Goal: Check status: Check status

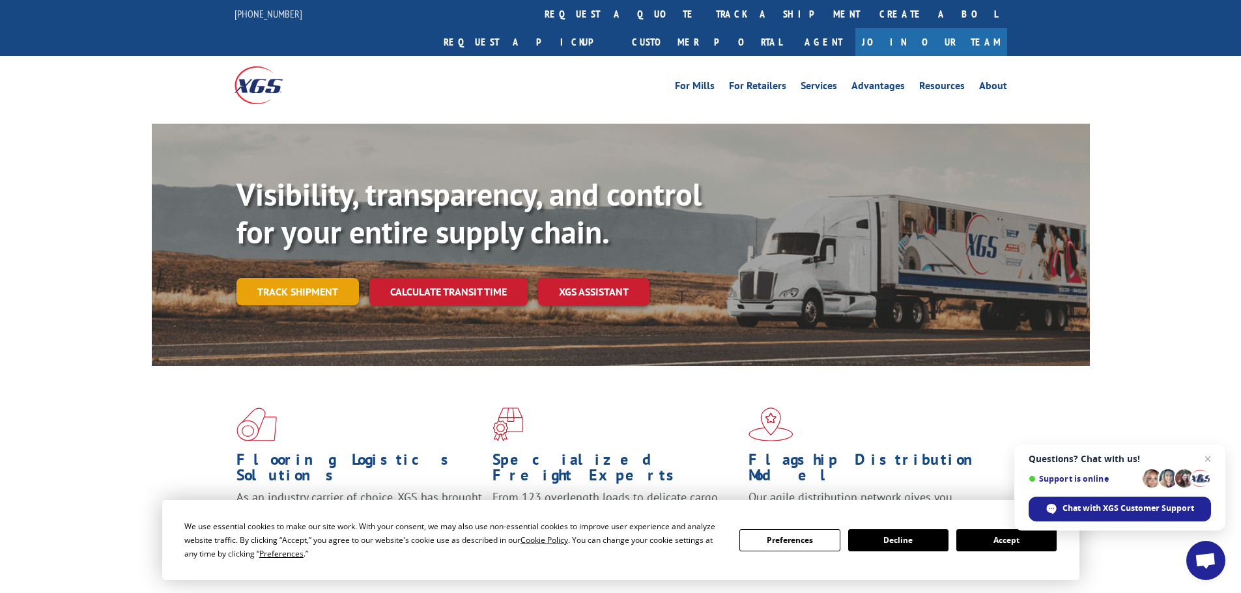
click at [316, 278] on link "Track shipment" at bounding box center [297, 291] width 122 height 27
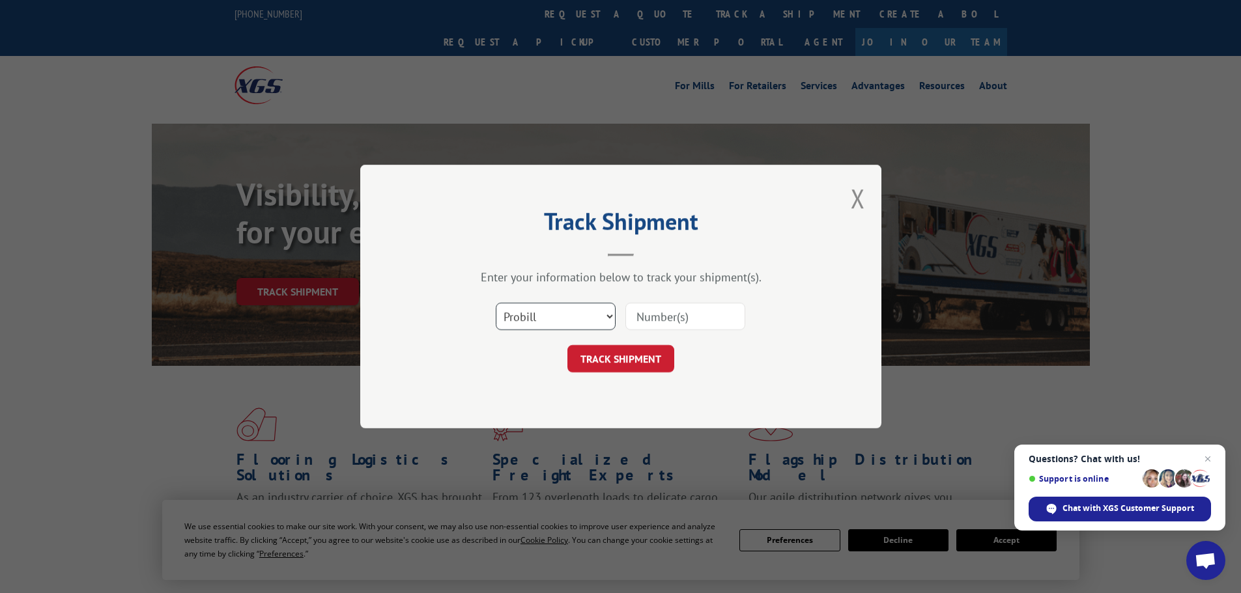
click at [578, 311] on select "Select category... Probill BOL PO" at bounding box center [556, 316] width 120 height 27
select select "bol"
click at [496, 303] on select "Select category... Probill BOL PO" at bounding box center [556, 316] width 120 height 27
click at [701, 324] on input at bounding box center [685, 316] width 120 height 27
paste input "6010686"
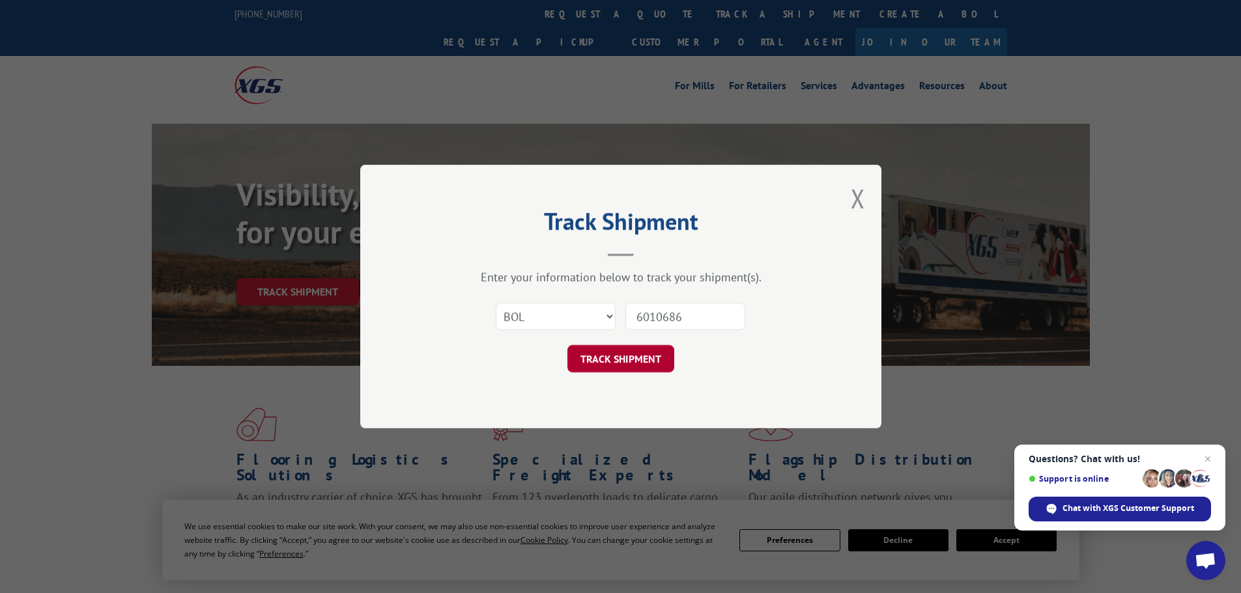
type input "6010686"
click at [627, 358] on button "TRACK SHIPMENT" at bounding box center [620, 358] width 107 height 27
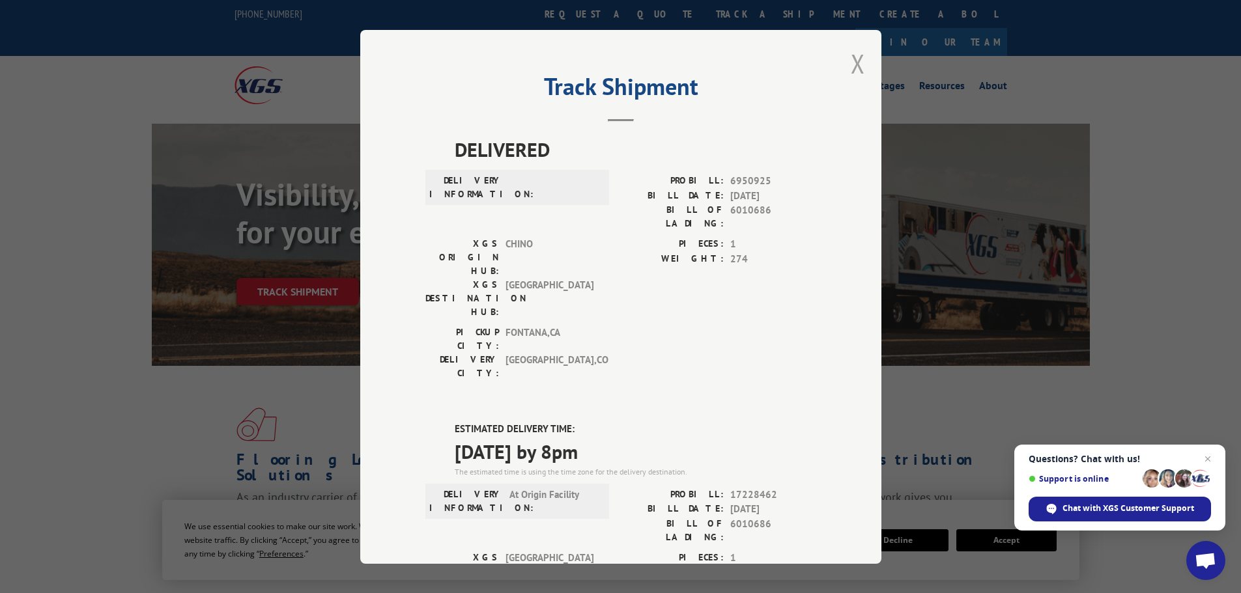
click at [851, 71] on button "Close modal" at bounding box center [858, 63] width 14 height 35
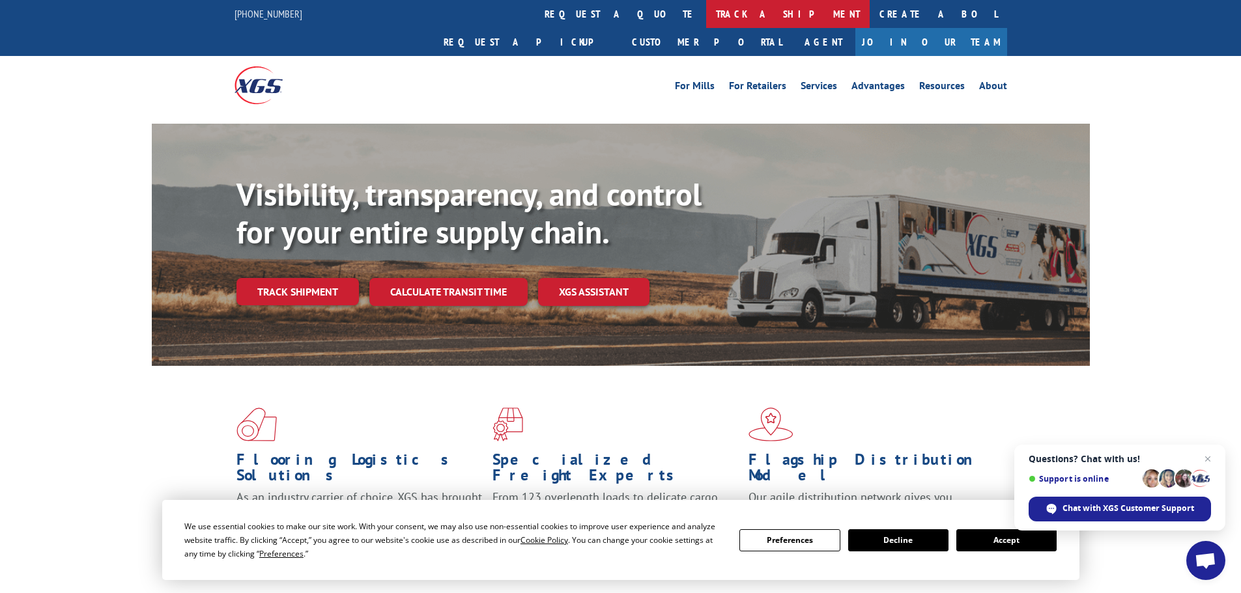
click at [706, 14] on link "track a shipment" at bounding box center [787, 14] width 163 height 28
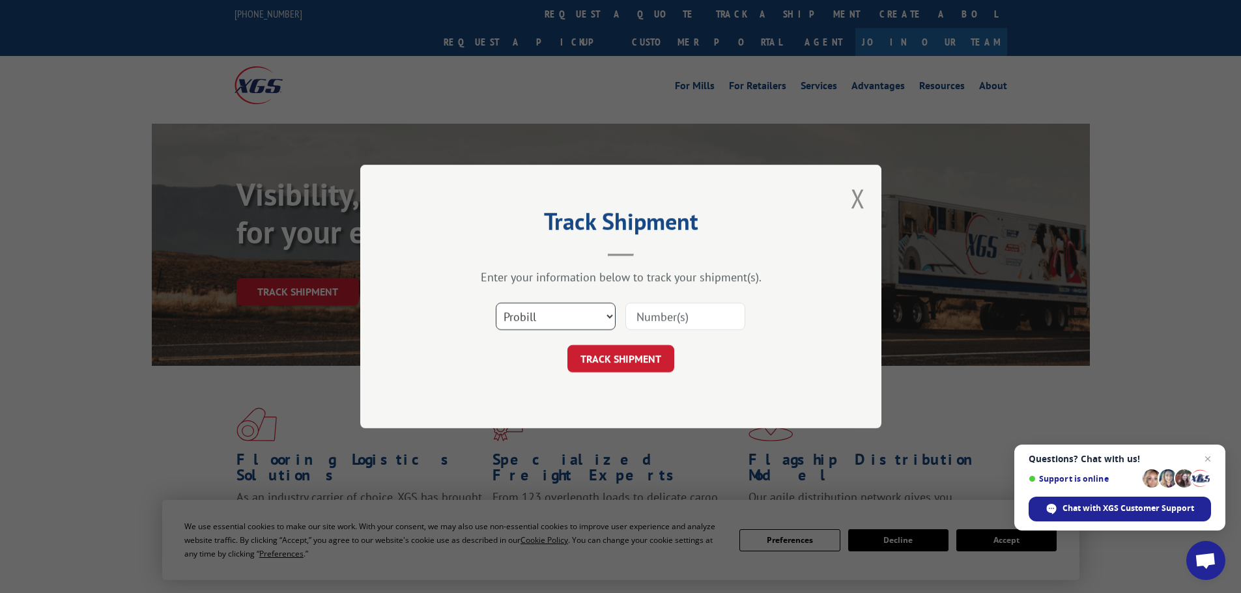
click at [559, 309] on select "Select category... Probill BOL PO" at bounding box center [556, 316] width 120 height 27
select select "bol"
click at [496, 303] on select "Select category... Probill BOL PO" at bounding box center [556, 316] width 120 height 27
click at [698, 323] on input at bounding box center [685, 316] width 120 height 27
paste input "6010651"
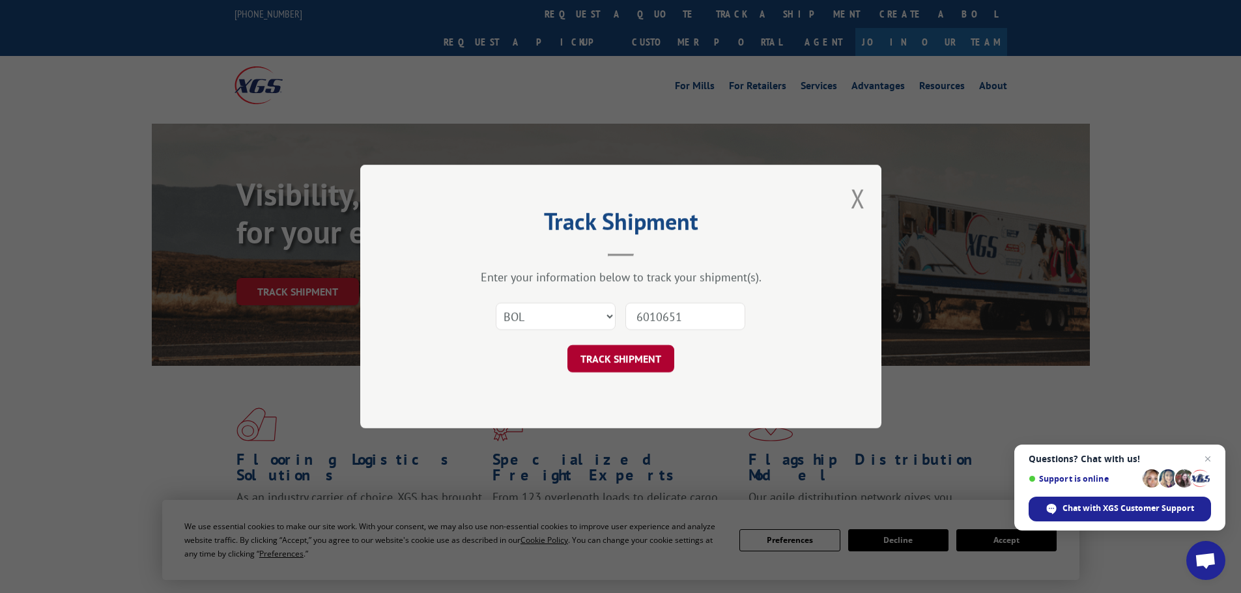
type input "6010651"
click at [610, 361] on button "TRACK SHIPMENT" at bounding box center [620, 358] width 107 height 27
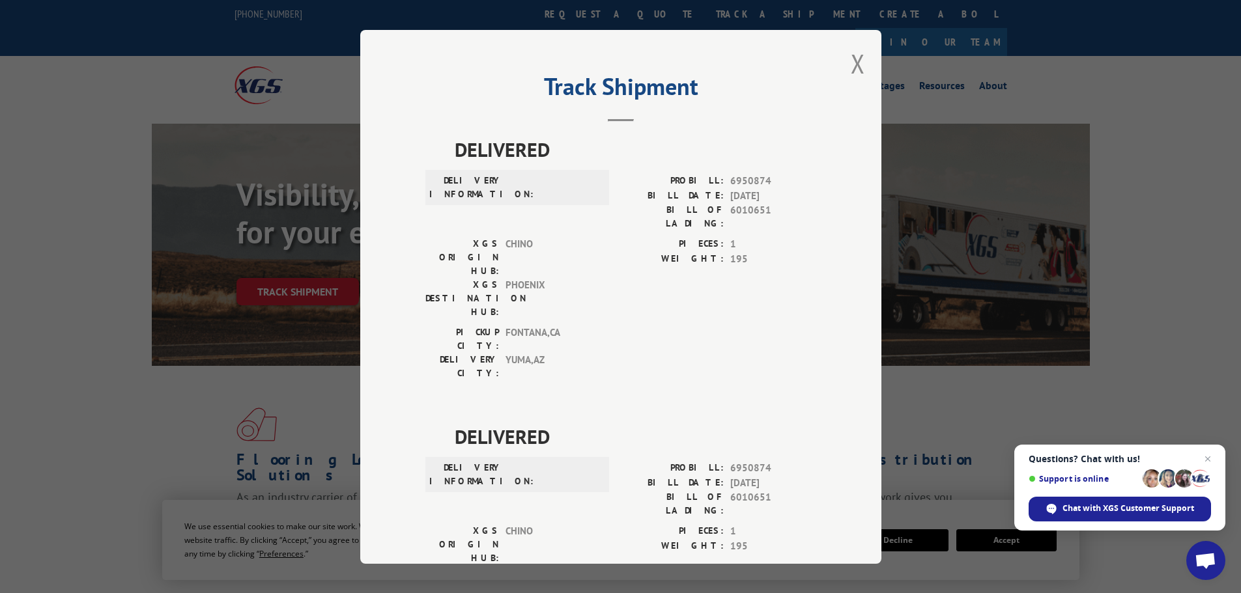
click at [845, 66] on div "Track Shipment DELIVERED DELIVERY INFORMATION: PROBILL: 6950874 BILL DATE: [DAT…" at bounding box center [620, 297] width 521 height 534
click at [851, 68] on button "Close modal" at bounding box center [858, 63] width 14 height 35
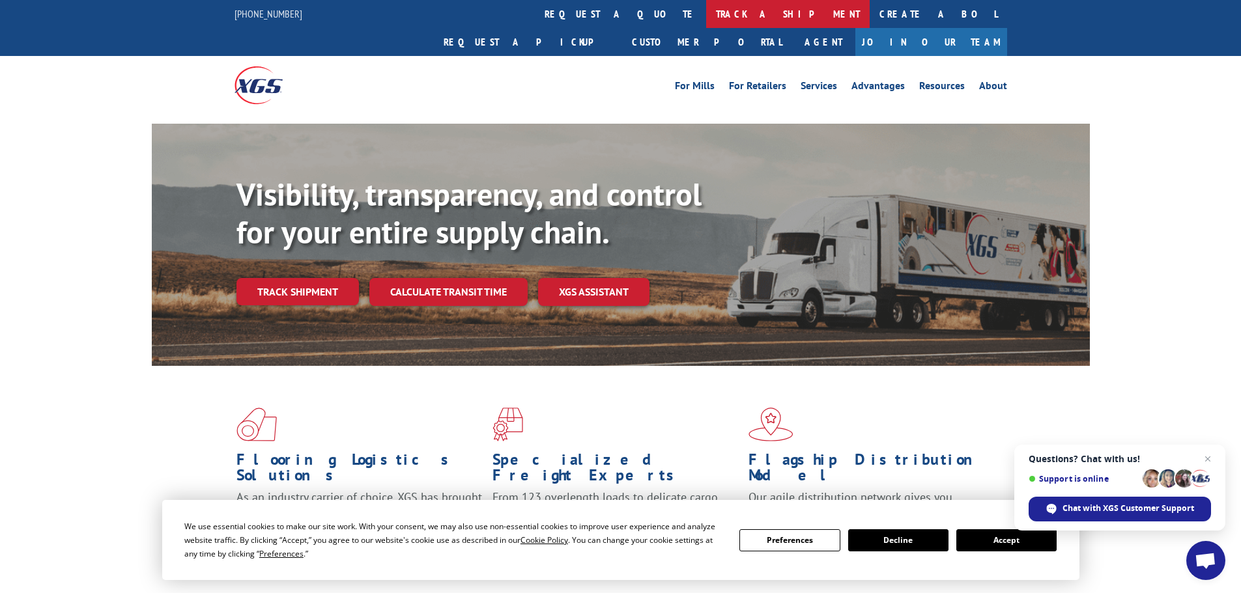
click at [706, 18] on link "track a shipment" at bounding box center [787, 14] width 163 height 28
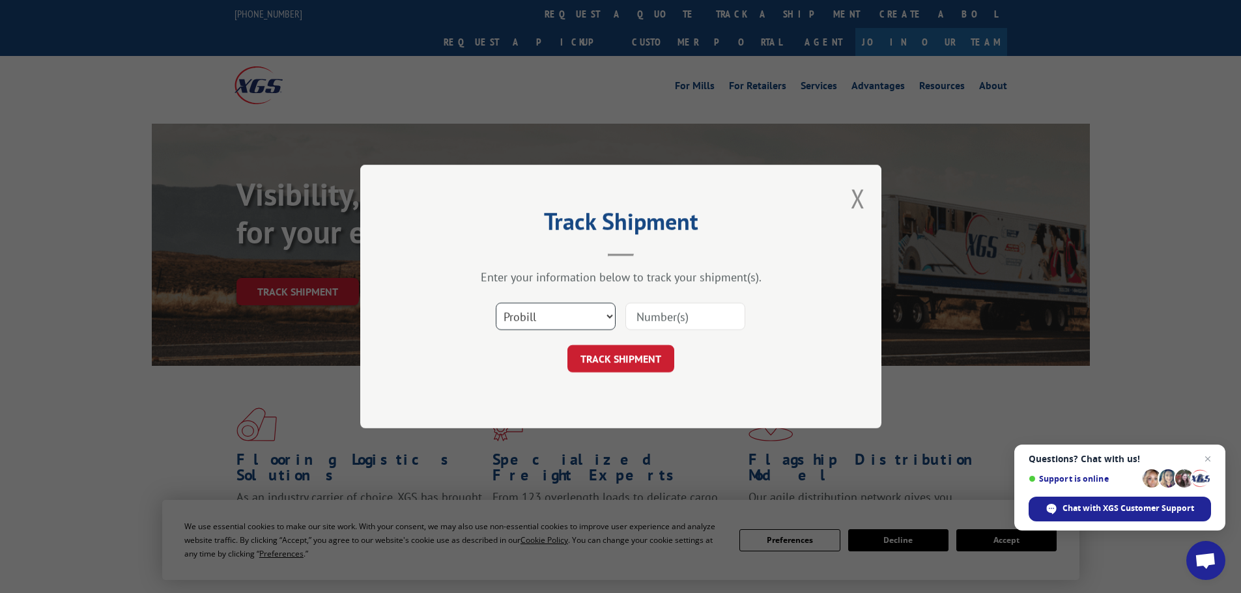
click at [590, 310] on select "Select category... Probill BOL PO" at bounding box center [556, 316] width 120 height 27
select select "bol"
click at [496, 303] on select "Select category... Probill BOL PO" at bounding box center [556, 316] width 120 height 27
click at [697, 313] on input at bounding box center [685, 316] width 120 height 27
paste input "6016873"
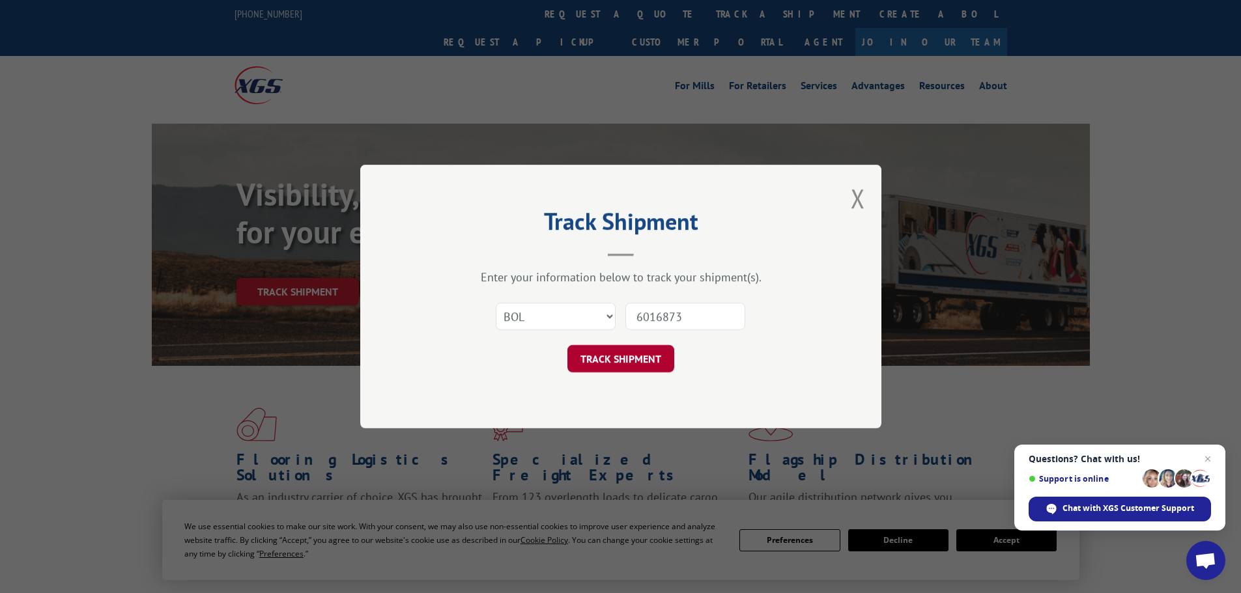
type input "6016873"
click at [609, 363] on button "TRACK SHIPMENT" at bounding box center [620, 358] width 107 height 27
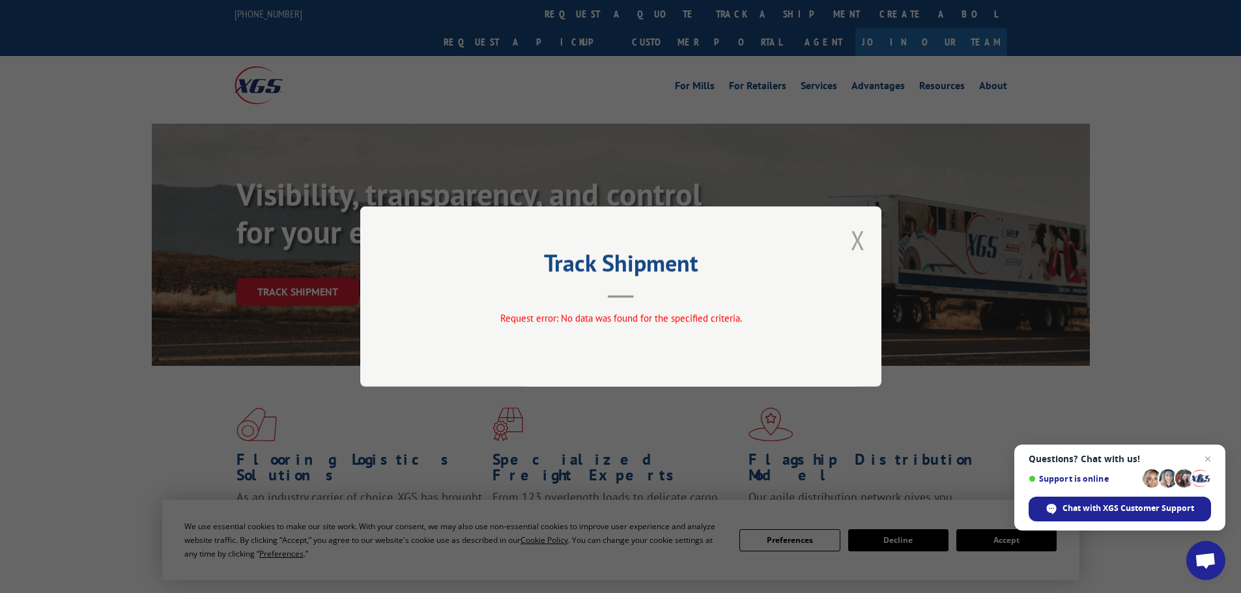
click at [851, 243] on button "Close modal" at bounding box center [858, 240] width 14 height 35
